Goal: Use online tool/utility: Utilize a website feature to perform a specific function

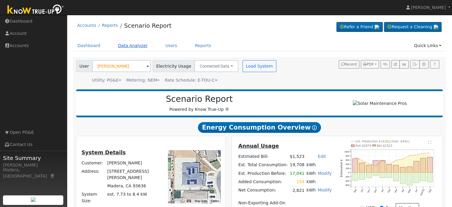
click at [127, 45] on link "Data Analyzer" at bounding box center [133, 45] width 39 height 11
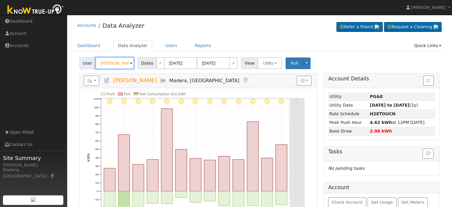
click at [111, 66] on input "[PERSON_NAME]" at bounding box center [114, 63] width 39 height 12
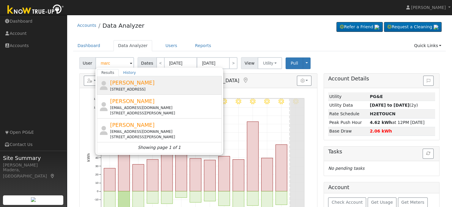
click at [126, 86] on div "[STREET_ADDRESS]" at bounding box center [165, 88] width 110 height 5
type input "[PERSON_NAME]"
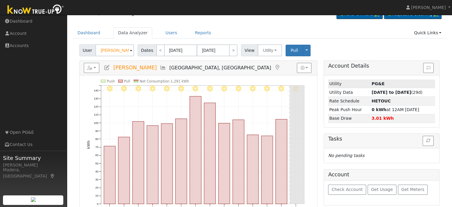
scroll to position [32, 0]
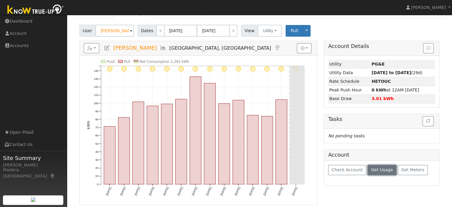
click at [373, 171] on button "Get Usage" at bounding box center [382, 170] width 29 height 10
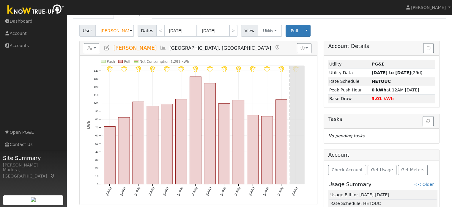
click at [108, 49] on icon at bounding box center [107, 47] width 7 height 5
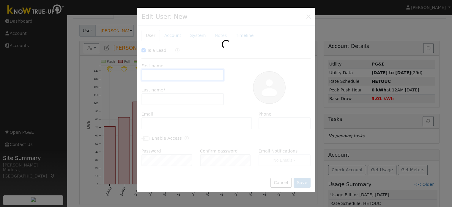
checkbox input "true"
type input "[PERSON_NAME]"
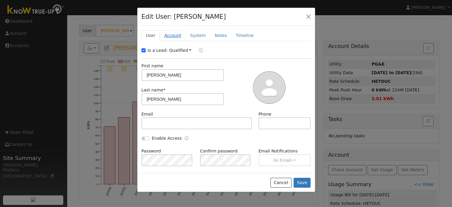
click at [171, 33] on link "Account" at bounding box center [173, 35] width 26 height 11
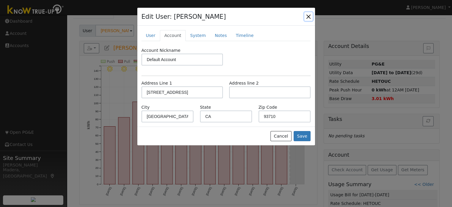
click at [307, 15] on button "button" at bounding box center [308, 16] width 8 height 8
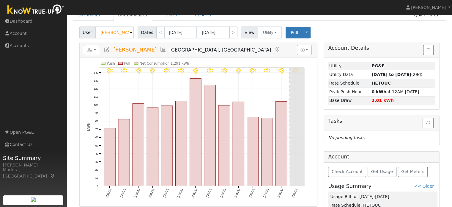
scroll to position [28, 0]
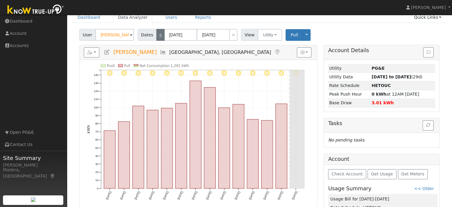
click at [160, 32] on link "<" at bounding box center [160, 35] width 8 height 12
type input "[DATE]"
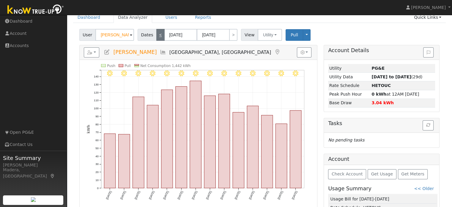
click at [160, 32] on link "<" at bounding box center [160, 35] width 8 height 12
type input "[DATE]"
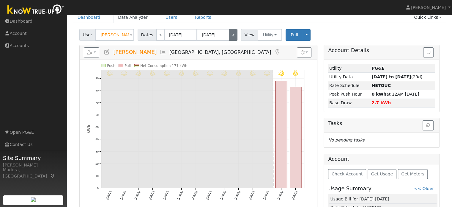
click at [232, 35] on link ">" at bounding box center [233, 35] width 8 height 12
type input "[DATE]"
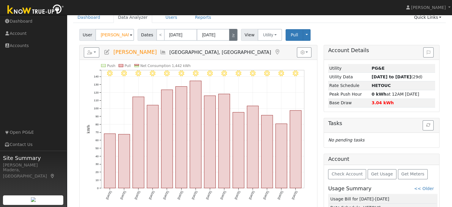
click at [229, 32] on link ">" at bounding box center [233, 35] width 8 height 12
type input "[DATE]"
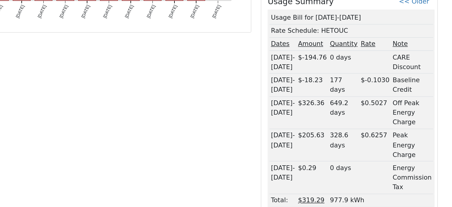
scroll to position [145, 0]
